Goal: Information Seeking & Learning: Learn about a topic

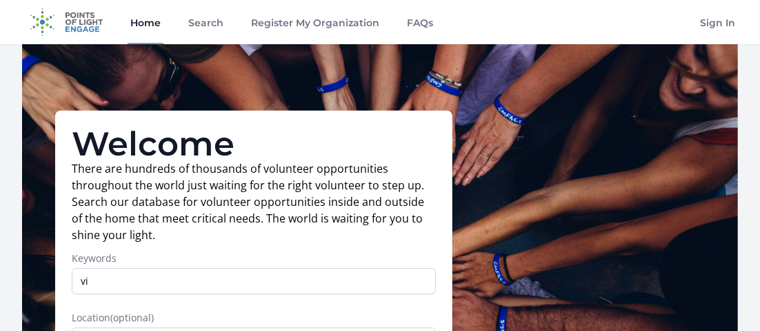
type input "v"
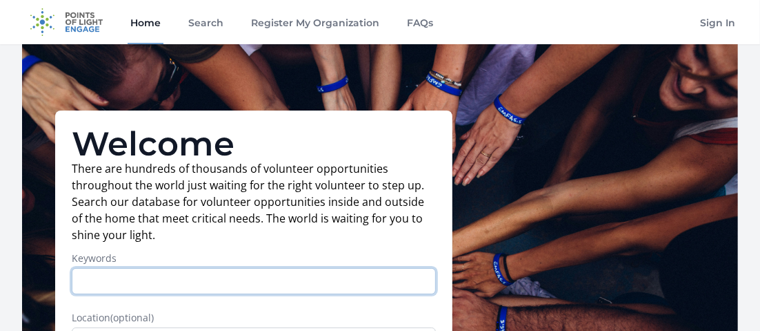
click at [102, 282] on input "Keywords" at bounding box center [254, 281] width 364 height 26
type input "virtual"
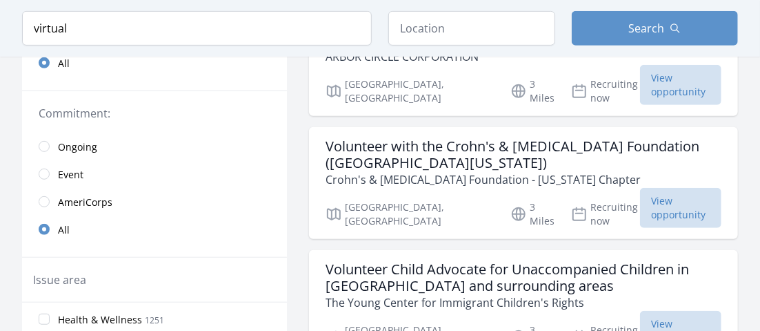
scroll to position [345, 0]
